Goal: Information Seeking & Learning: Learn about a topic

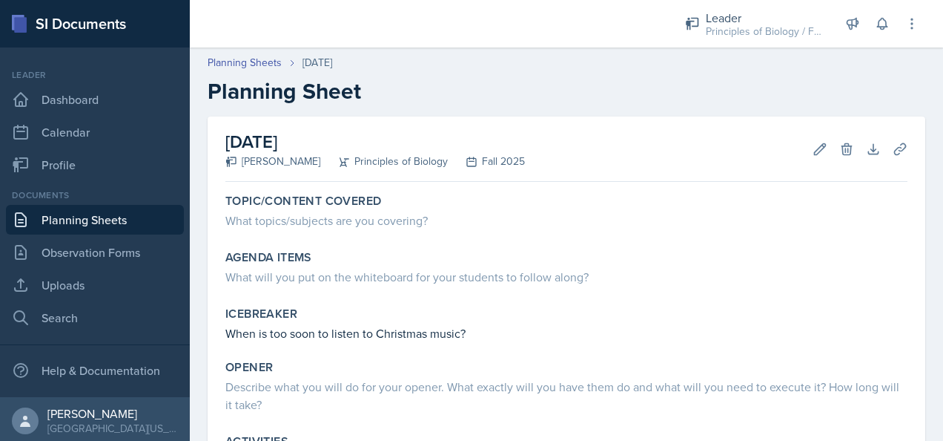
click at [120, 227] on link "Planning Sheets" at bounding box center [95, 220] width 178 height 30
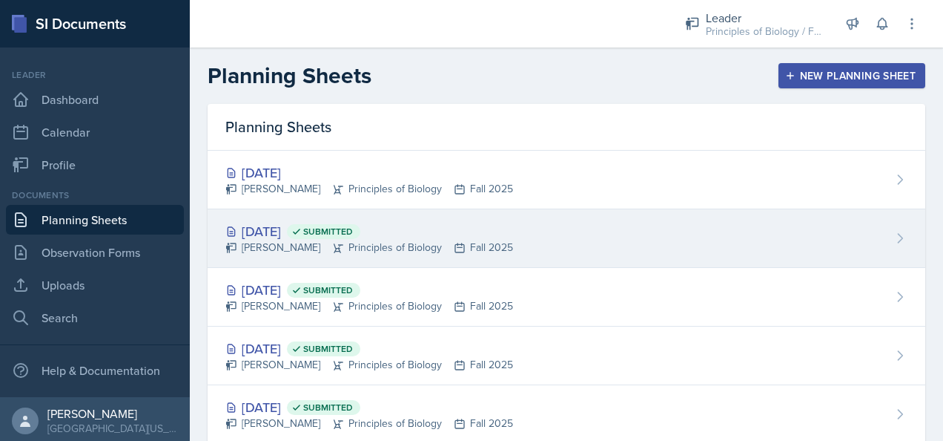
click at [474, 231] on div "[DATE] Submitted" at bounding box center [369, 231] width 288 height 20
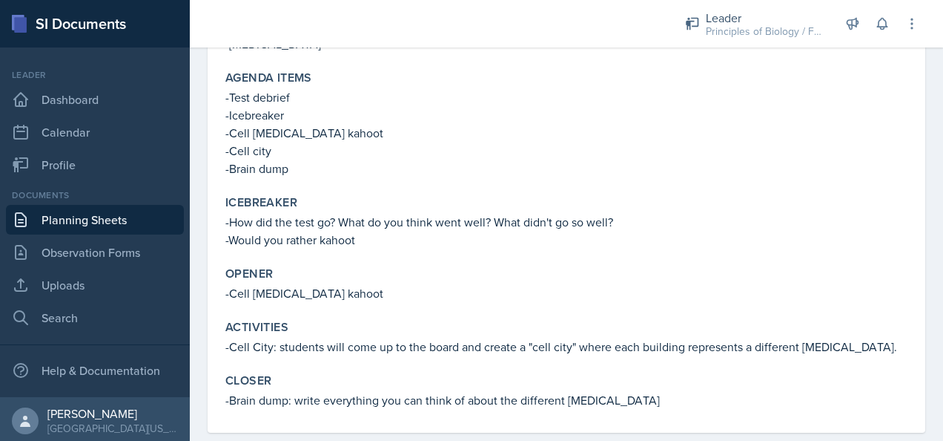
scroll to position [203, 0]
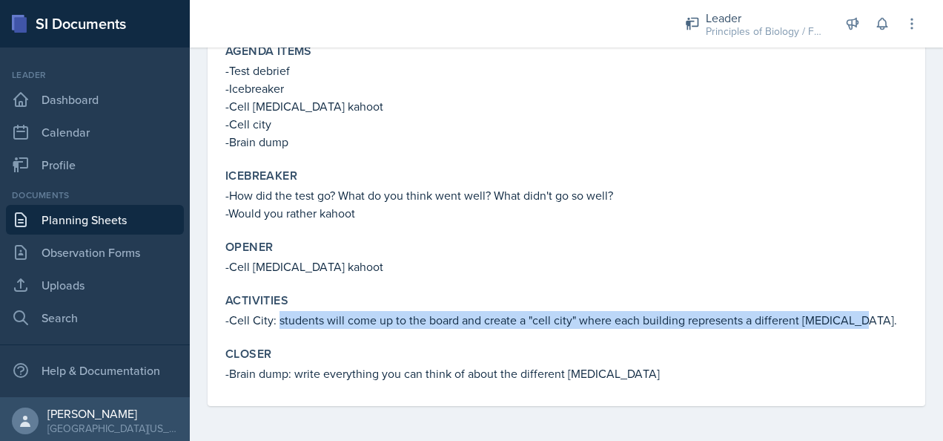
drag, startPoint x: 856, startPoint y: 318, endPoint x: 277, endPoint y: 322, distance: 578.4
click at [277, 322] on p "-Cell City: students will come up to the board and create a "cell city" where e…" at bounding box center [566, 320] width 682 height 18
copy p "students will come up to the board and create a "cell city" where each building…"
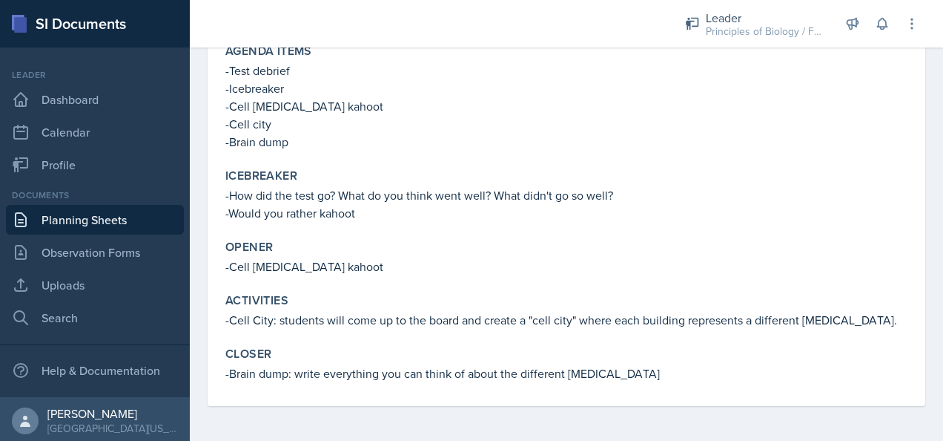
click at [442, 147] on p "-Brain dump" at bounding box center [566, 142] width 682 height 18
